Goal: Information Seeking & Learning: Check status

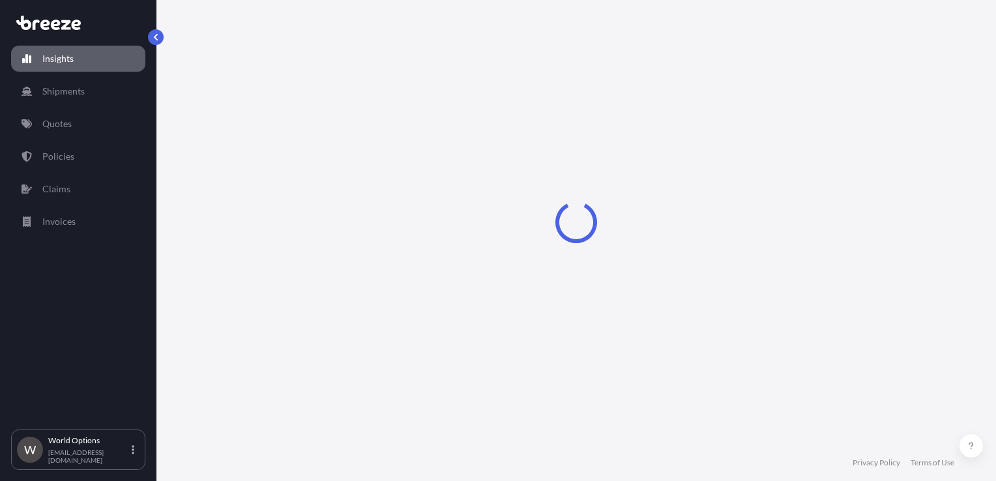
select select "2025"
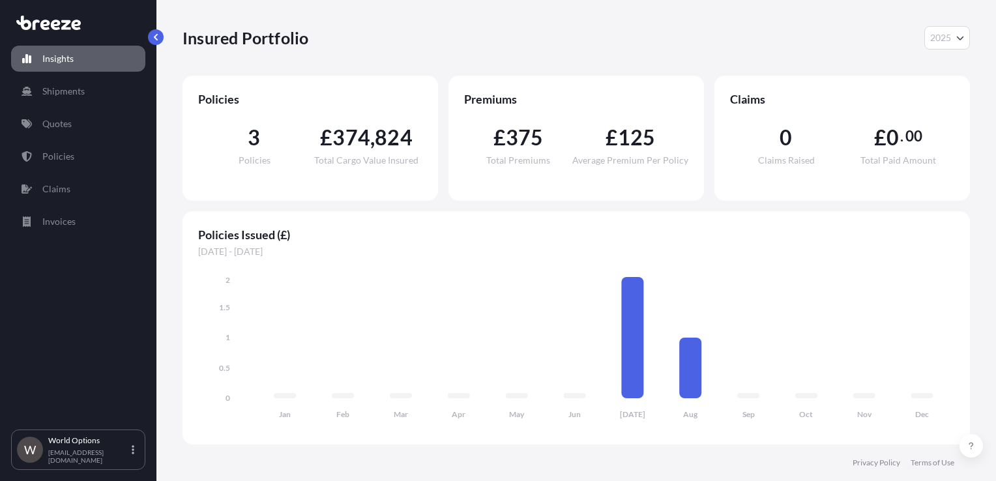
click at [255, 147] on span "3" at bounding box center [254, 137] width 12 height 21
click at [100, 158] on link "Policies" at bounding box center [78, 156] width 134 height 26
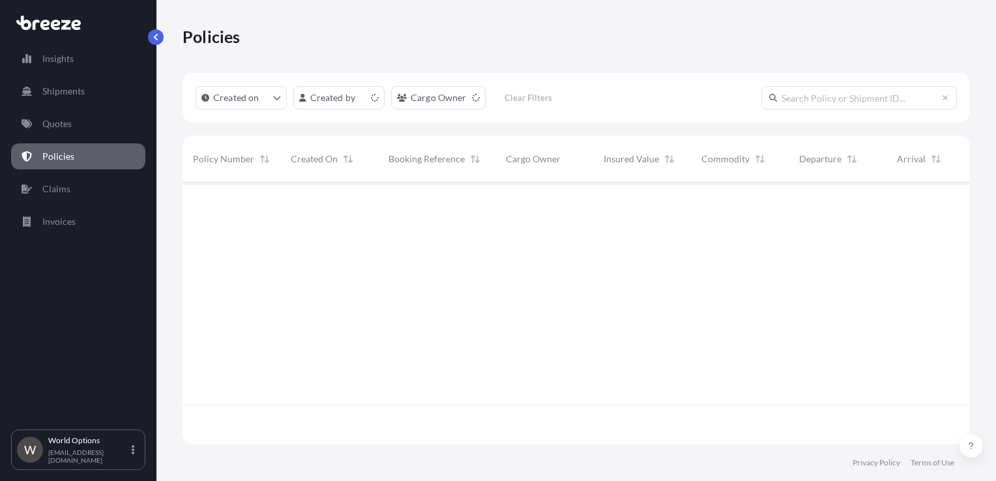
scroll to position [259, 777]
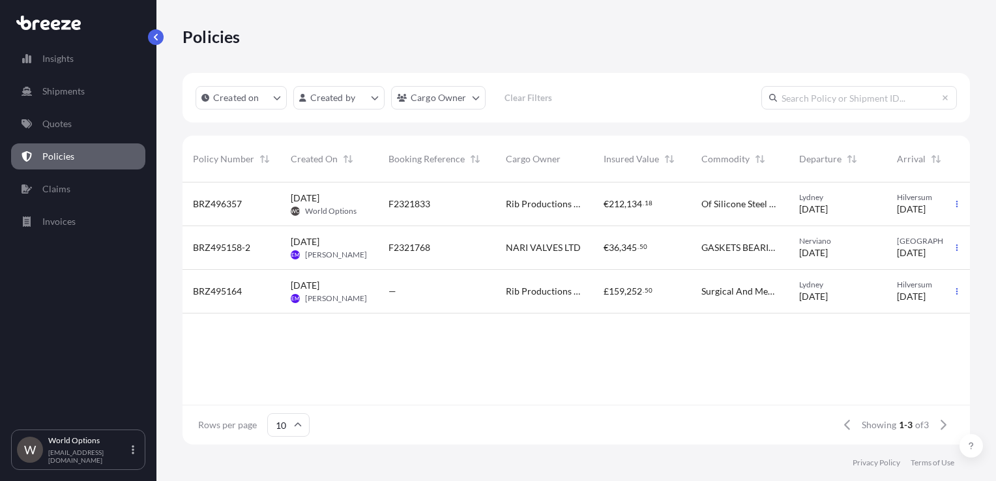
click at [463, 208] on div "F2321833" at bounding box center [436, 203] width 96 height 13
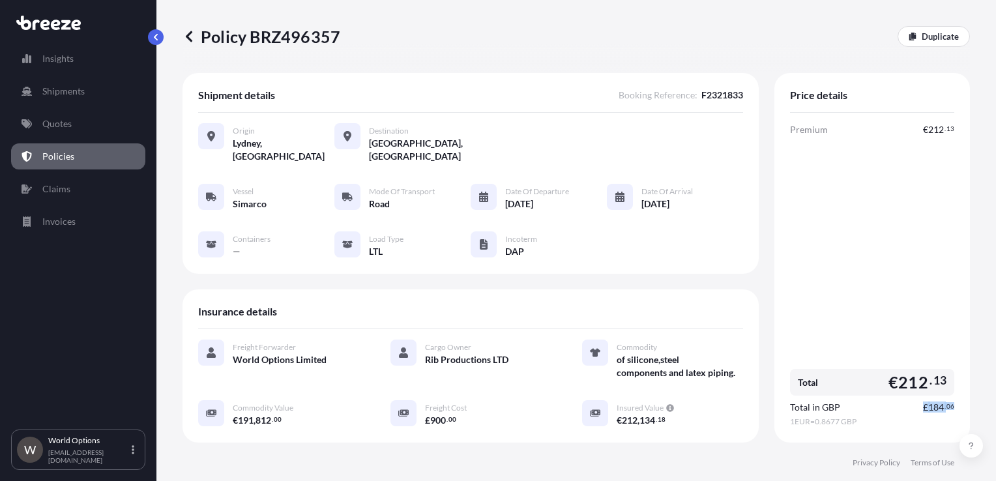
drag, startPoint x: 908, startPoint y: 391, endPoint x: 948, endPoint y: 390, distance: 39.8
click at [948, 390] on div "Price details Premium € 212 . 13 Total € 212 . 13 Total in GBP £ 184 . 06 1 EUR…" at bounding box center [871, 257] width 195 height 369
copy span "£ 184 . 06"
click at [44, 224] on p "Invoices" at bounding box center [58, 221] width 33 height 13
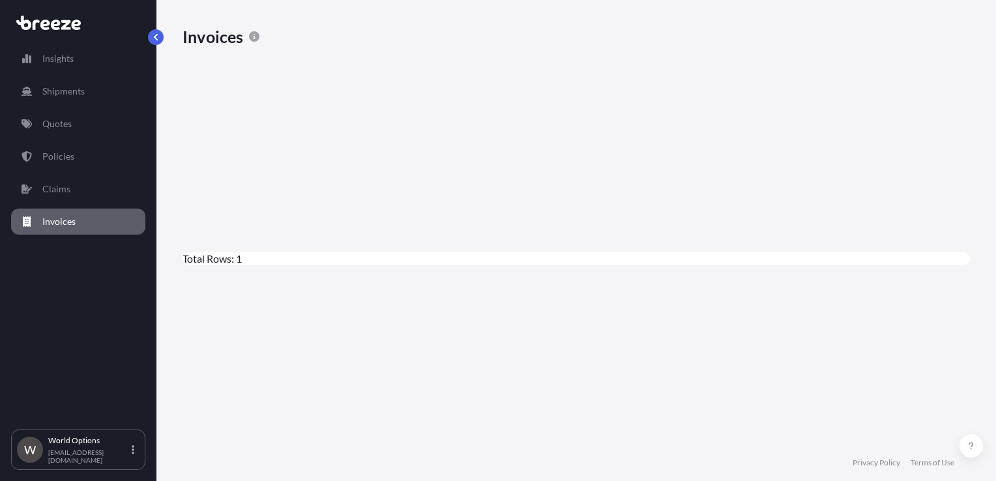
scroll to position [328, 777]
click at [222, 349] on span "[DATE]" at bounding box center [207, 355] width 29 height 13
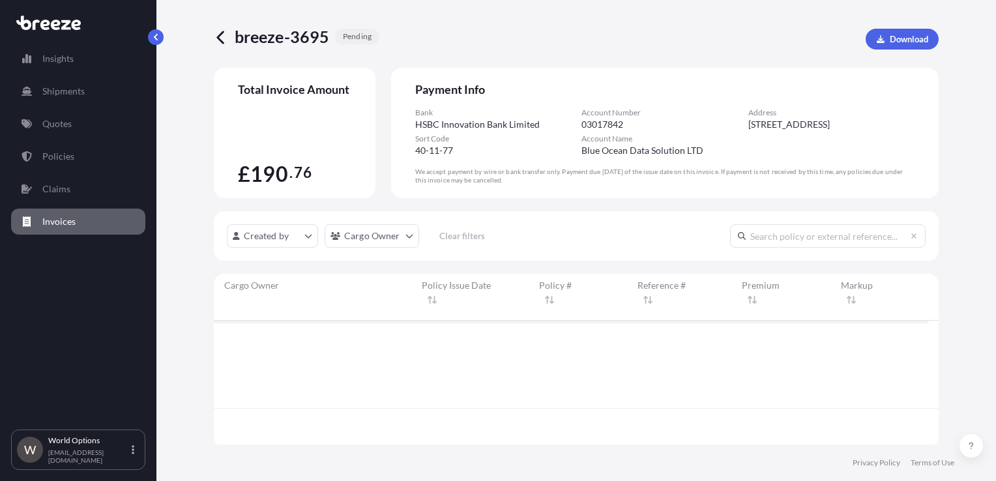
scroll to position [10, 10]
click at [223, 39] on icon at bounding box center [221, 37] width 15 height 15
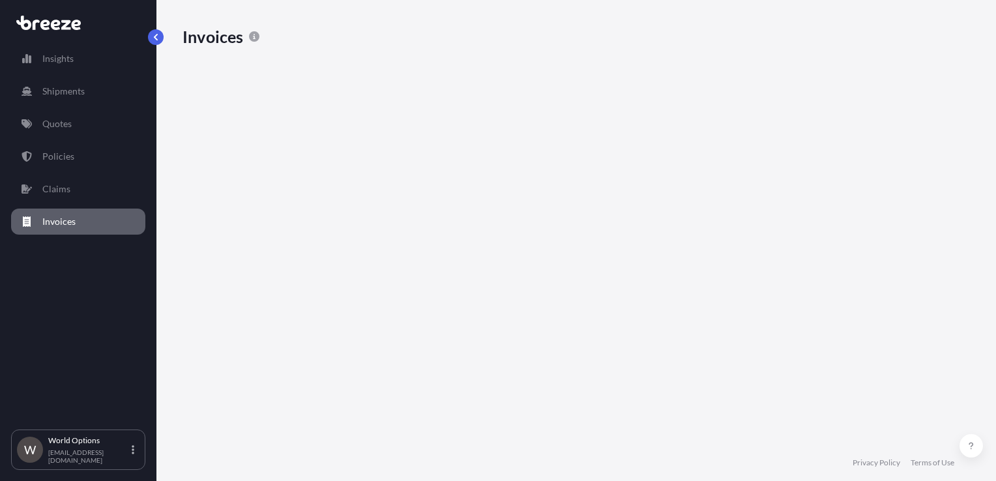
scroll to position [328, 777]
click at [222, 349] on span "[DATE]" at bounding box center [207, 355] width 29 height 13
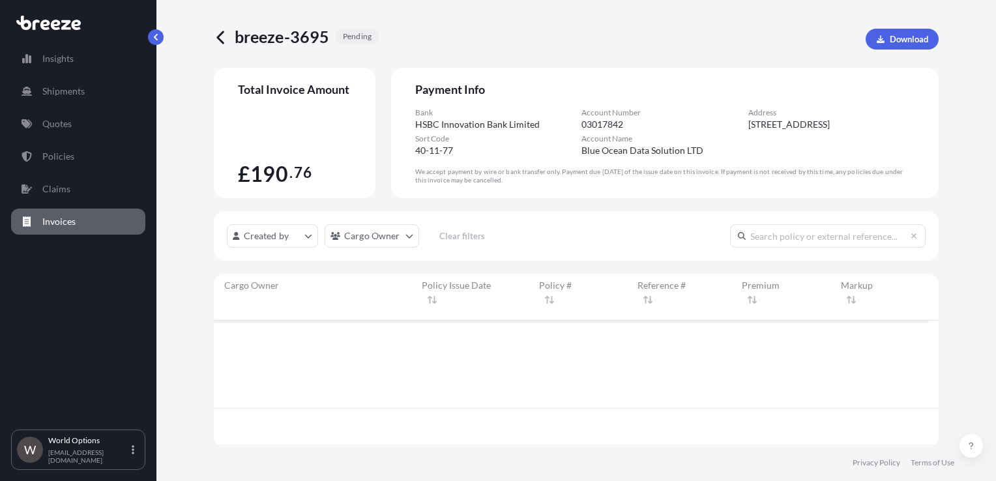
scroll to position [10, 10]
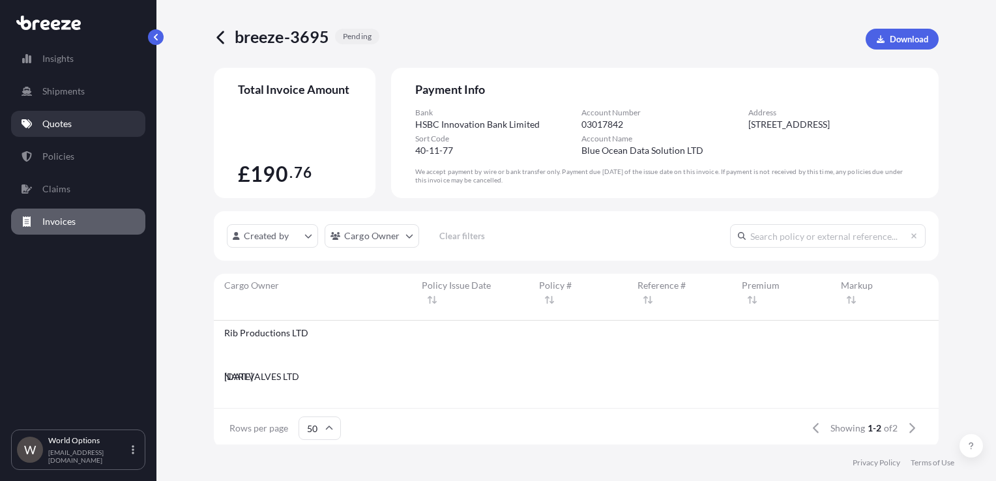
click at [74, 122] on link "Quotes" at bounding box center [78, 124] width 134 height 26
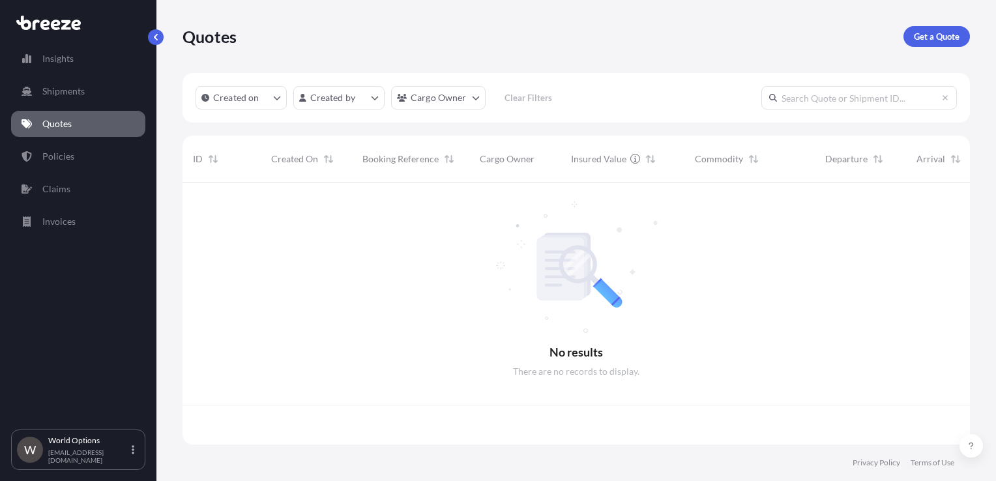
scroll to position [259, 777]
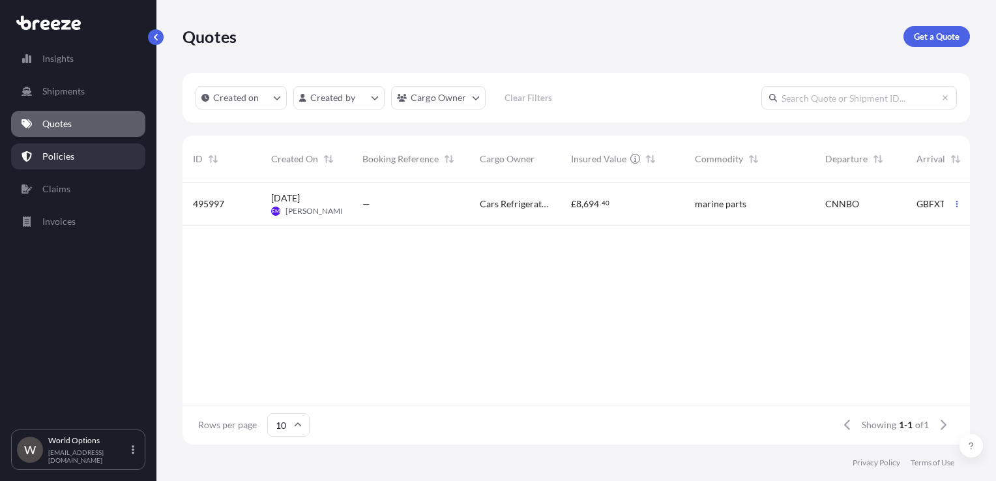
click at [57, 163] on link "Policies" at bounding box center [78, 156] width 134 height 26
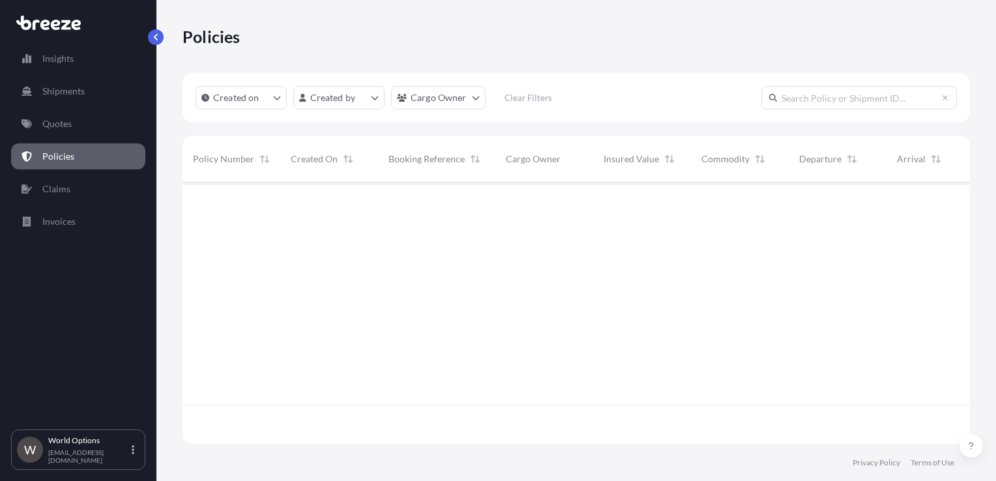
scroll to position [259, 777]
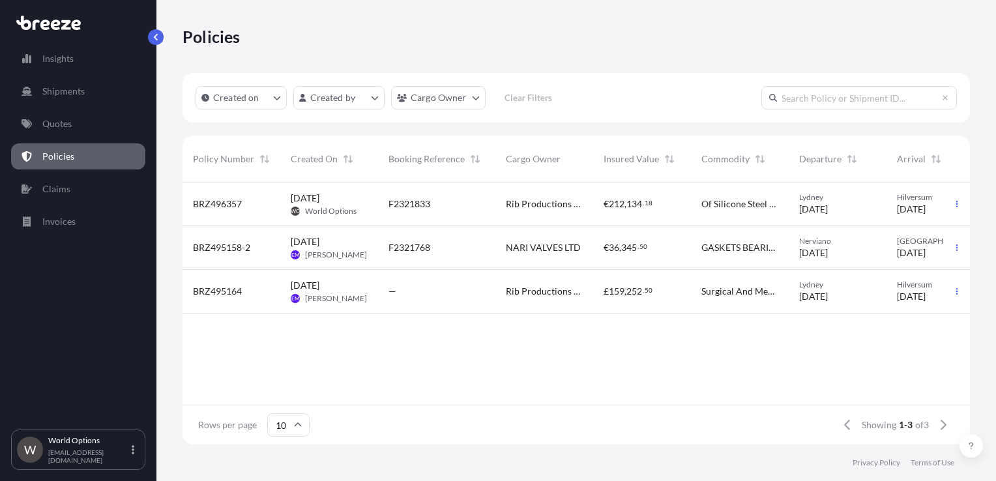
click at [728, 203] on span "Of Silicone Steel Components And Latex Piping" at bounding box center [739, 203] width 77 height 13
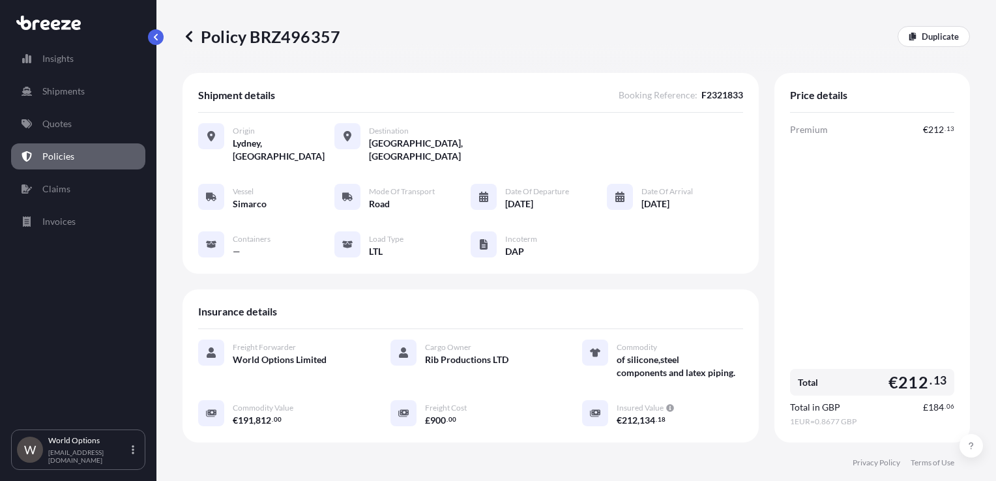
click at [259, 197] on span "Simarco" at bounding box center [250, 203] width 34 height 13
drag, startPoint x: 259, startPoint y: 186, endPoint x: 401, endPoint y: 198, distance: 143.2
click at [401, 198] on div "Vessel Simarco Mode of Transport Road Date of Departure [DATE] Date of Arrival …" at bounding box center [470, 221] width 545 height 74
drag, startPoint x: 289, startPoint y: 407, endPoint x: 226, endPoint y: 401, distance: 63.4
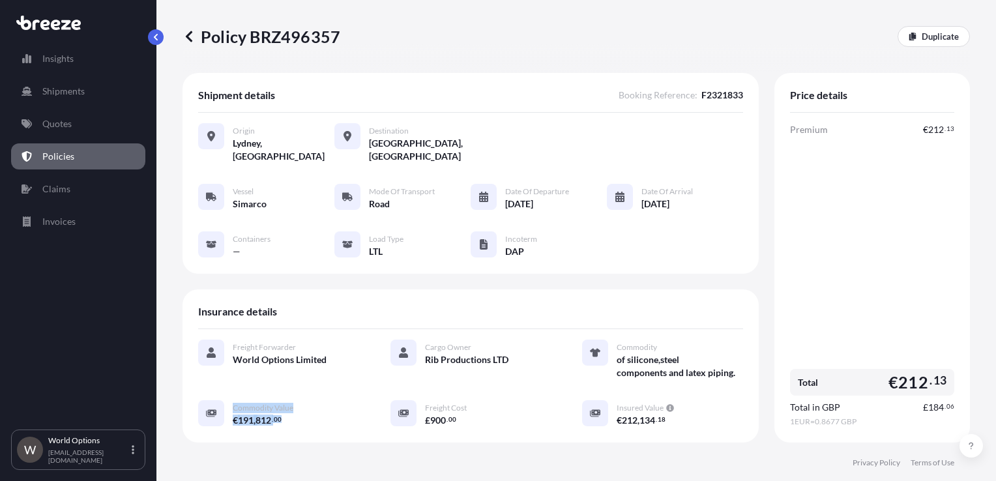
click at [226, 401] on div "Commodity Value € 191 , 812 . 00" at bounding box center [278, 413] width 161 height 27
click at [348, 414] on div "Freight Forwarder World Options Limited Cargo Owner Rib Productions LTD Commodi…" at bounding box center [470, 390] width 545 height 122
drag, startPoint x: 294, startPoint y: 407, endPoint x: 237, endPoint y: 408, distance: 57.3
click at [237, 413] on div "€ 191 , 812 . 00" at bounding box center [296, 420] width 126 height 14
drag, startPoint x: 237, startPoint y: 408, endPoint x: 263, endPoint y: 410, distance: 26.2
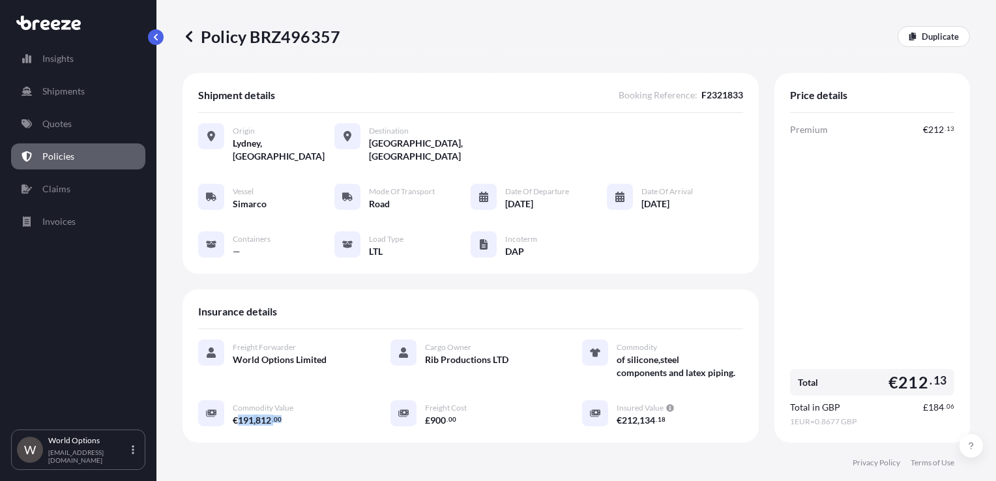
click at [283, 413] on div "€ 191 , 812 . 00" at bounding box center [296, 420] width 126 height 14
drag, startPoint x: 661, startPoint y: 404, endPoint x: 602, endPoint y: 405, distance: 59.3
click at [602, 405] on div "Insured Value € 212 , 134 . 18" at bounding box center [662, 413] width 161 height 27
drag, startPoint x: 602, startPoint y: 405, endPoint x: 508, endPoint y: 399, distance: 94.0
click at [508, 413] on div "£ 900 . 00" at bounding box center [488, 420] width 126 height 14
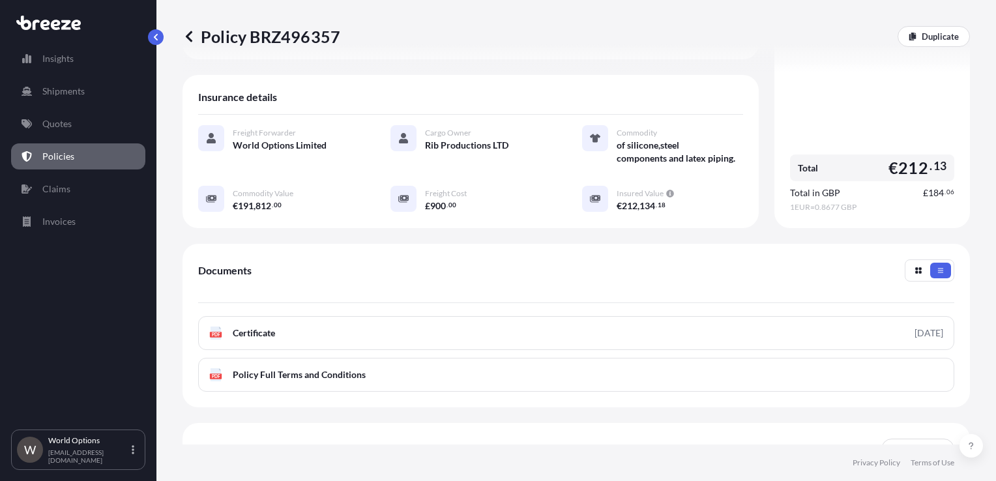
scroll to position [301, 0]
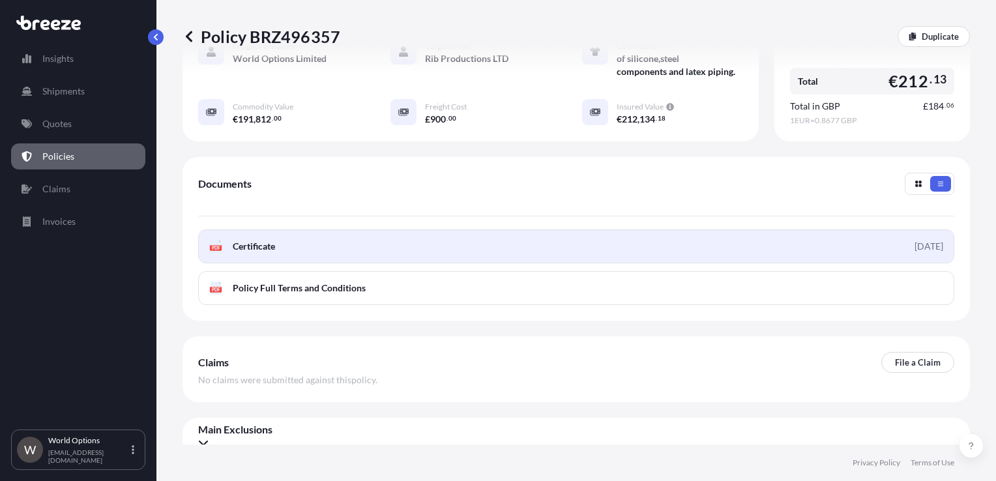
click at [265, 240] on span "Certificate" at bounding box center [254, 246] width 42 height 13
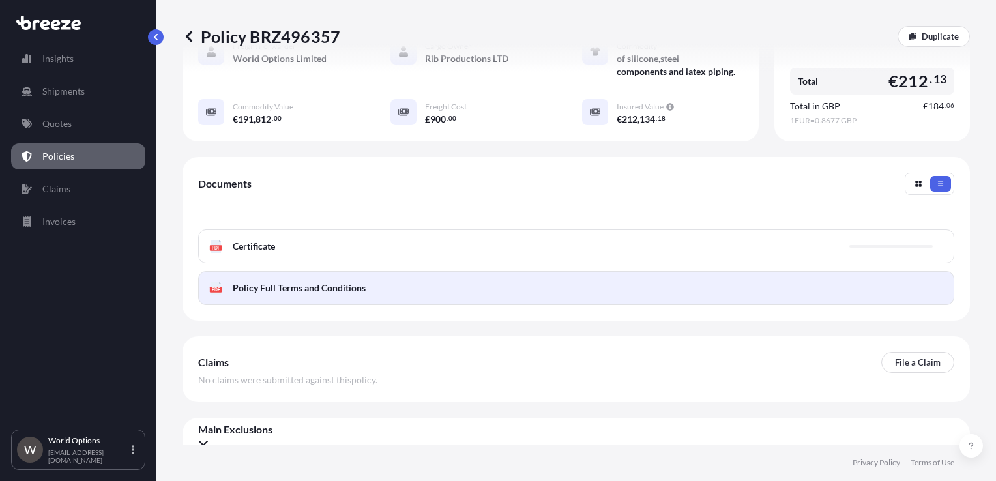
click at [255, 271] on link "PDF Policy Full Terms and Conditions" at bounding box center [576, 288] width 756 height 34
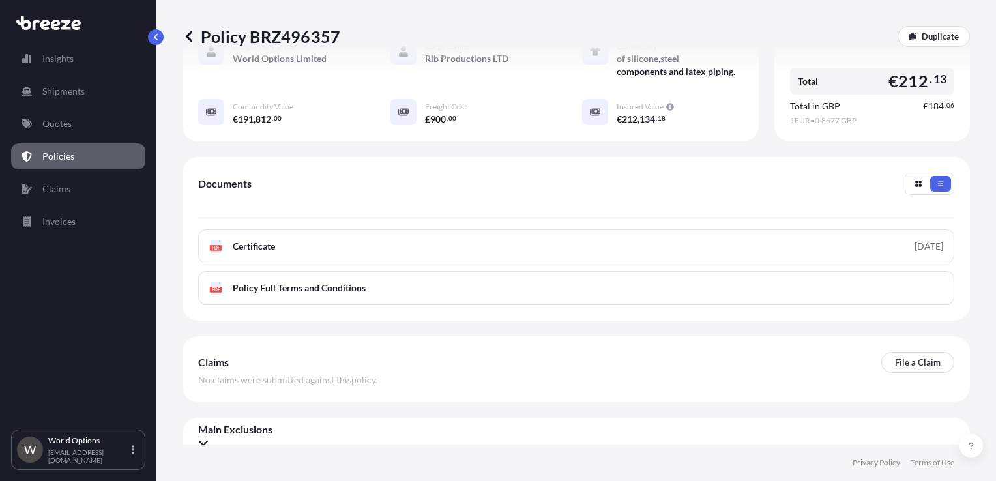
click at [466, 423] on div "Main Exclusions" at bounding box center [576, 436] width 756 height 26
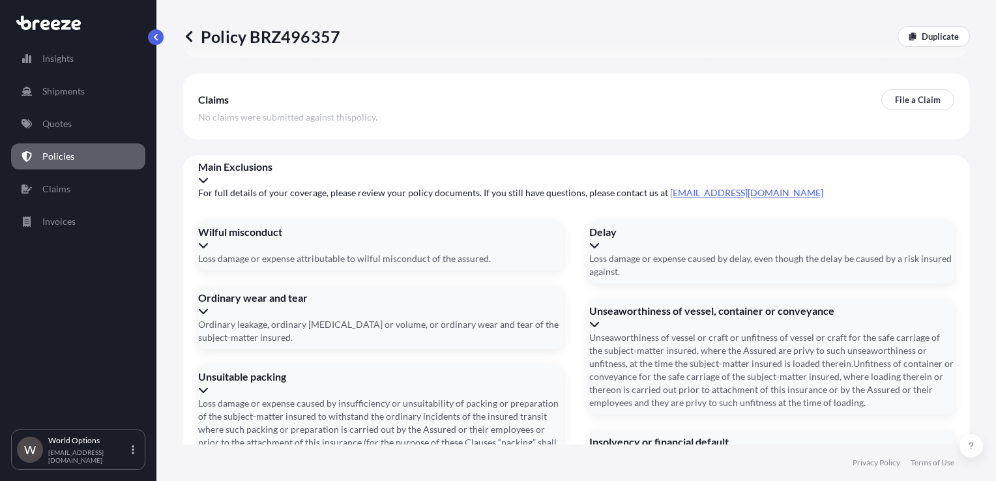
scroll to position [564, 0]
click at [646, 247] on div "Delay Loss damage or expense caused by delay, even though the delay be caused b…" at bounding box center [771, 251] width 365 height 63
click at [649, 235] on div "Delay" at bounding box center [771, 231] width 365 height 13
